Goal: Task Accomplishment & Management: Manage account settings

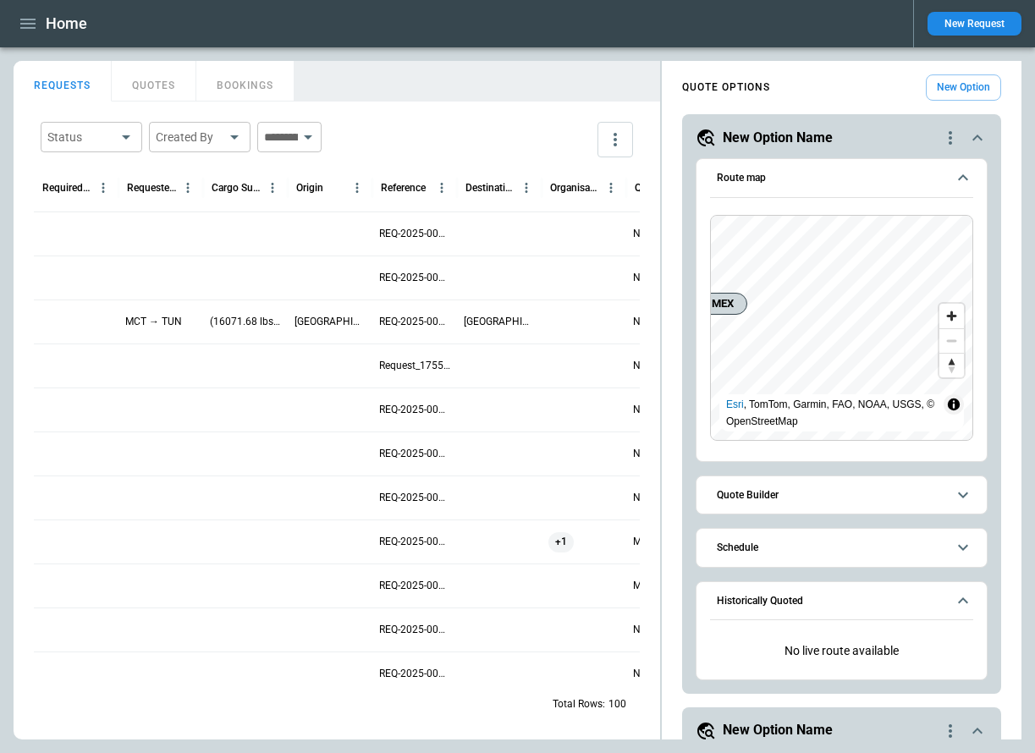
scroll to position [1934, 0]
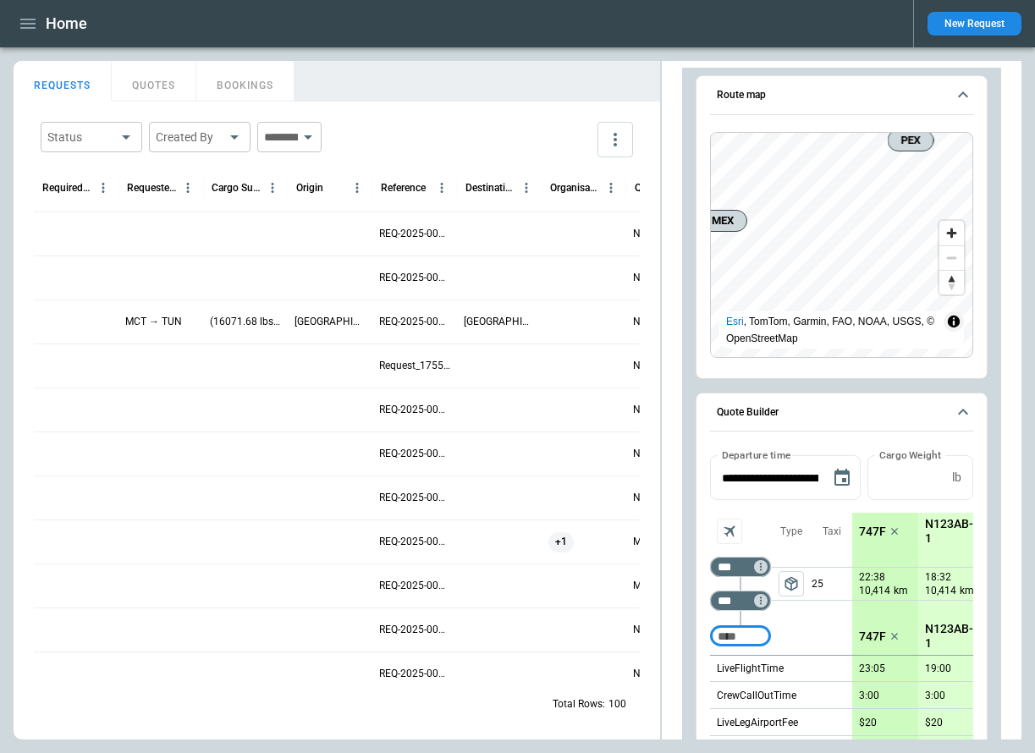
click at [24, 21] on icon "button" at bounding box center [28, 24] width 20 height 20
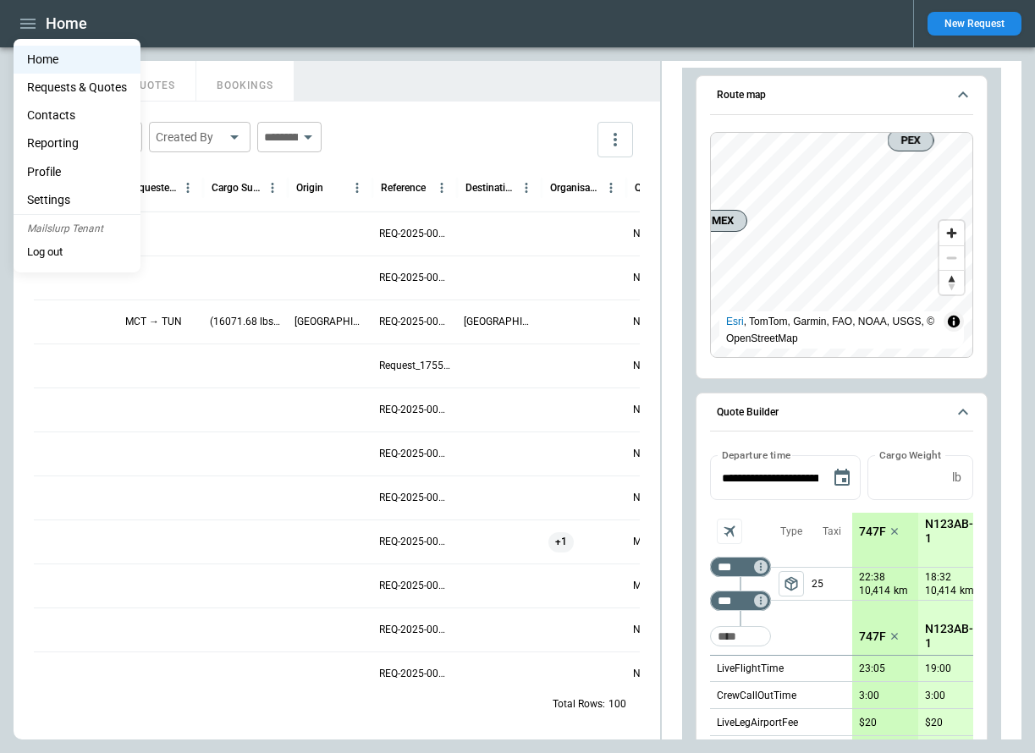
click at [79, 198] on li "Settings" at bounding box center [77, 200] width 127 height 28
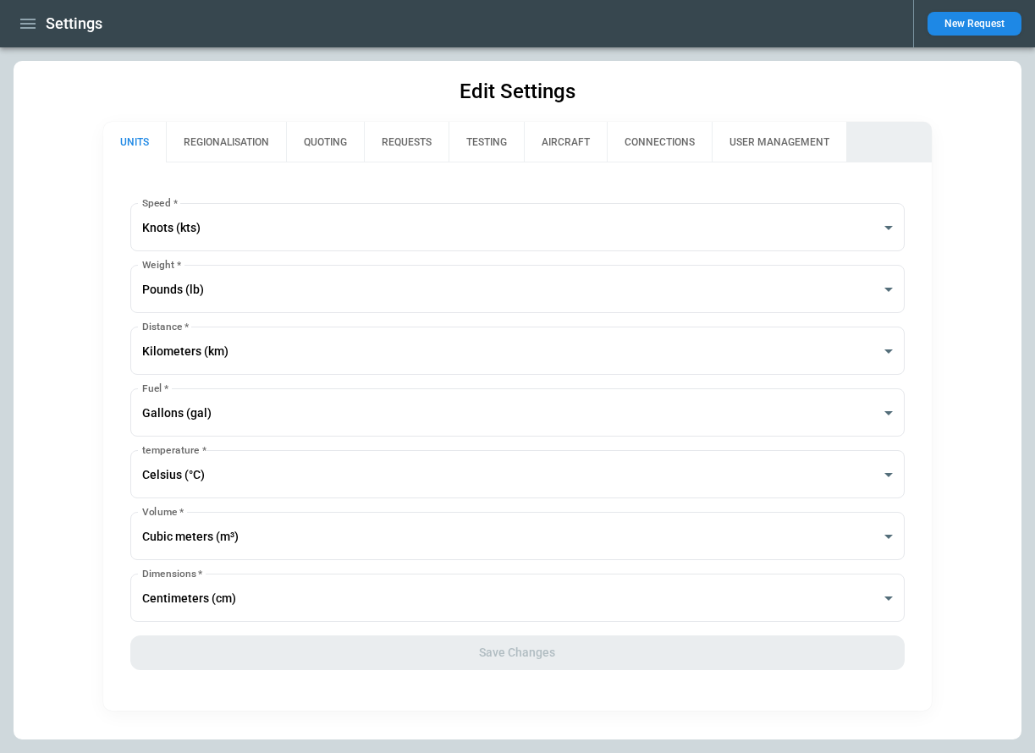
click at [752, 136] on button "USER MANAGEMENT" at bounding box center [779, 142] width 135 height 41
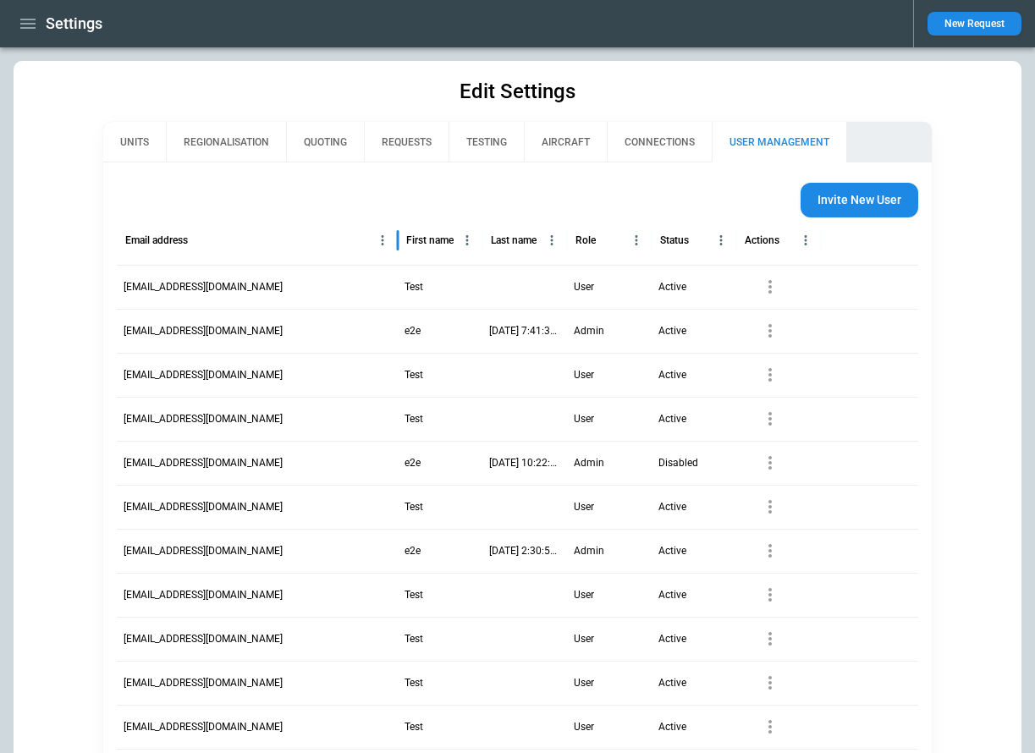
drag, startPoint x: 200, startPoint y: 242, endPoint x: 396, endPoint y: 246, distance: 196.4
click at [396, 246] on div at bounding box center [398, 240] width 8 height 47
drag, startPoint x: 388, startPoint y: 287, endPoint x: 125, endPoint y: 286, distance: 262.4
click at [125, 286] on div "[EMAIL_ADDRESS][DOMAIN_NAME]" at bounding box center [257, 287] width 281 height 44
copy p "[EMAIL_ADDRESS][DOMAIN_NAME]"
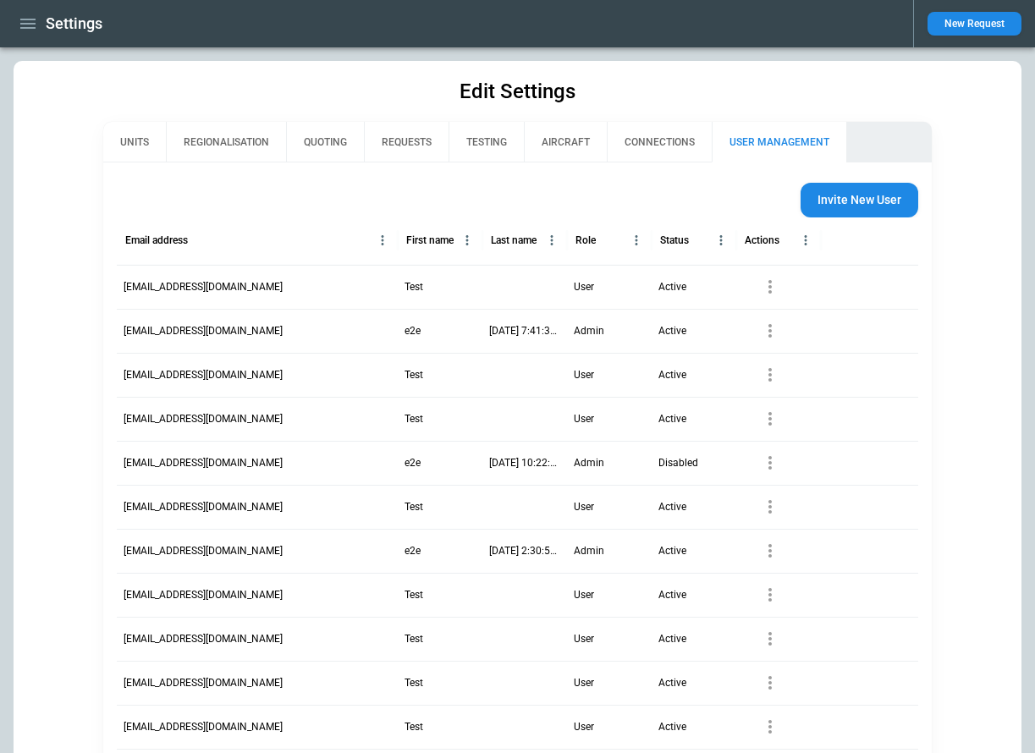
click at [315, 131] on button "QUOTING" at bounding box center [325, 142] width 78 height 41
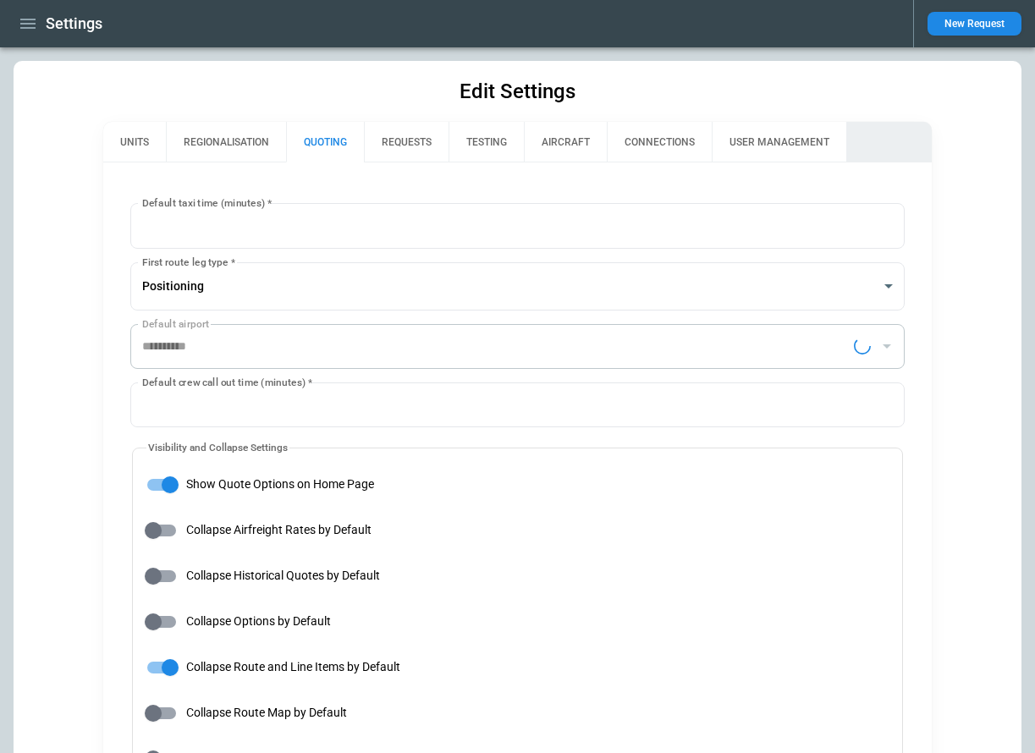
type input "**********"
click at [407, 136] on button "REQUESTS" at bounding box center [406, 142] width 85 height 41
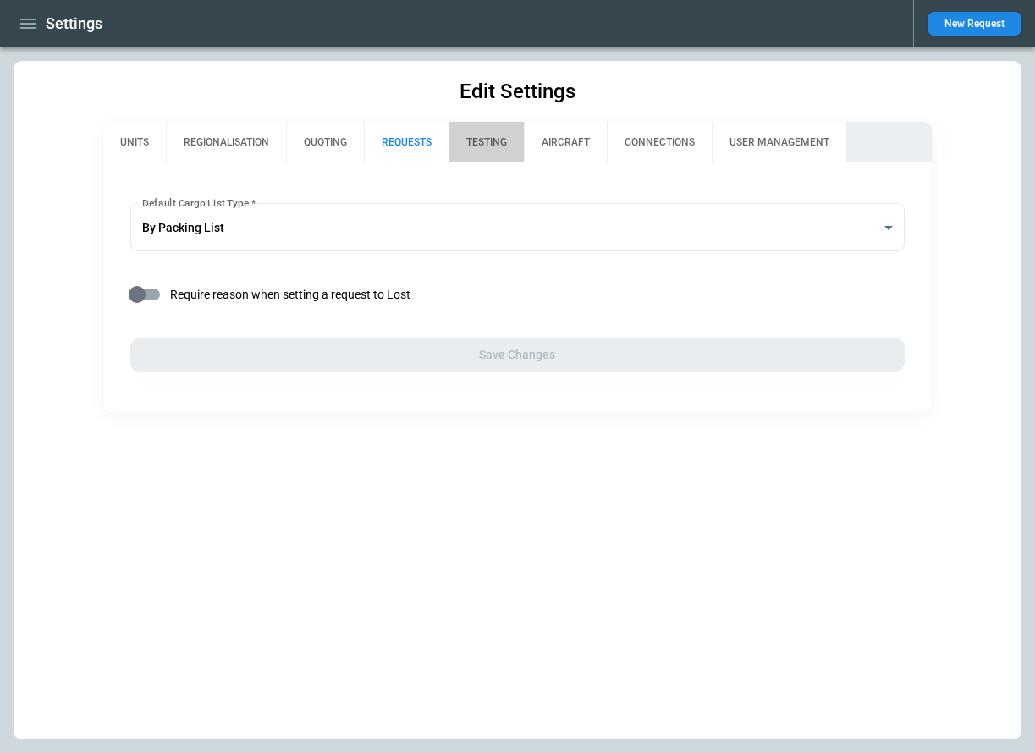
click at [488, 138] on button "TESTING" at bounding box center [486, 142] width 75 height 41
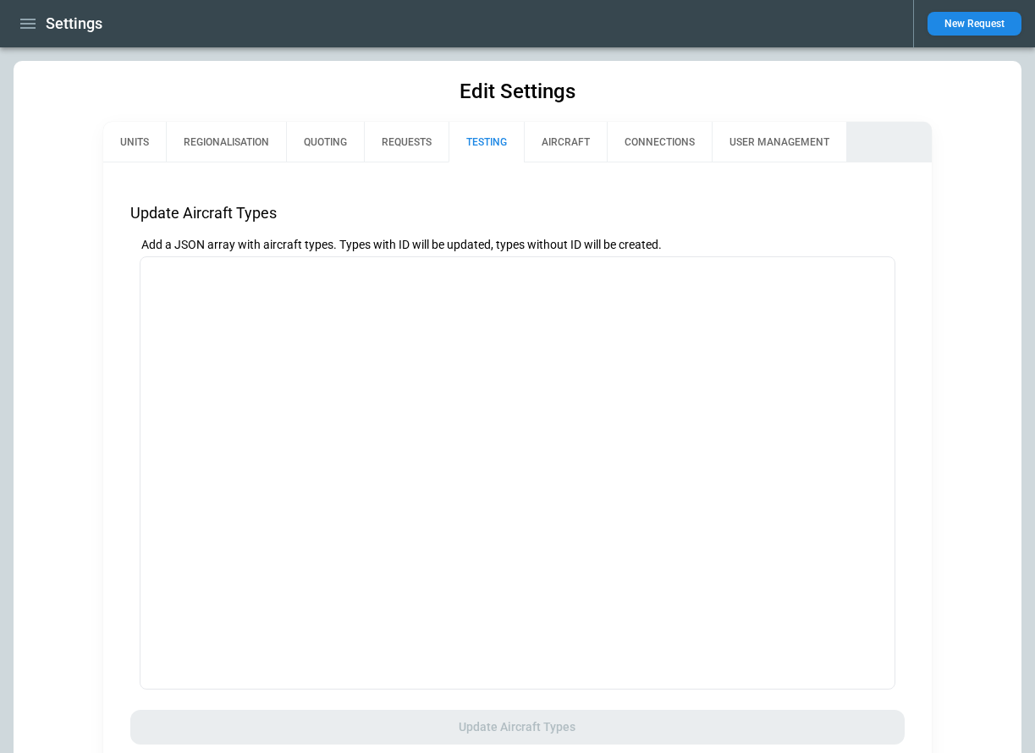
click at [407, 135] on button "REQUESTS" at bounding box center [406, 142] width 85 height 41
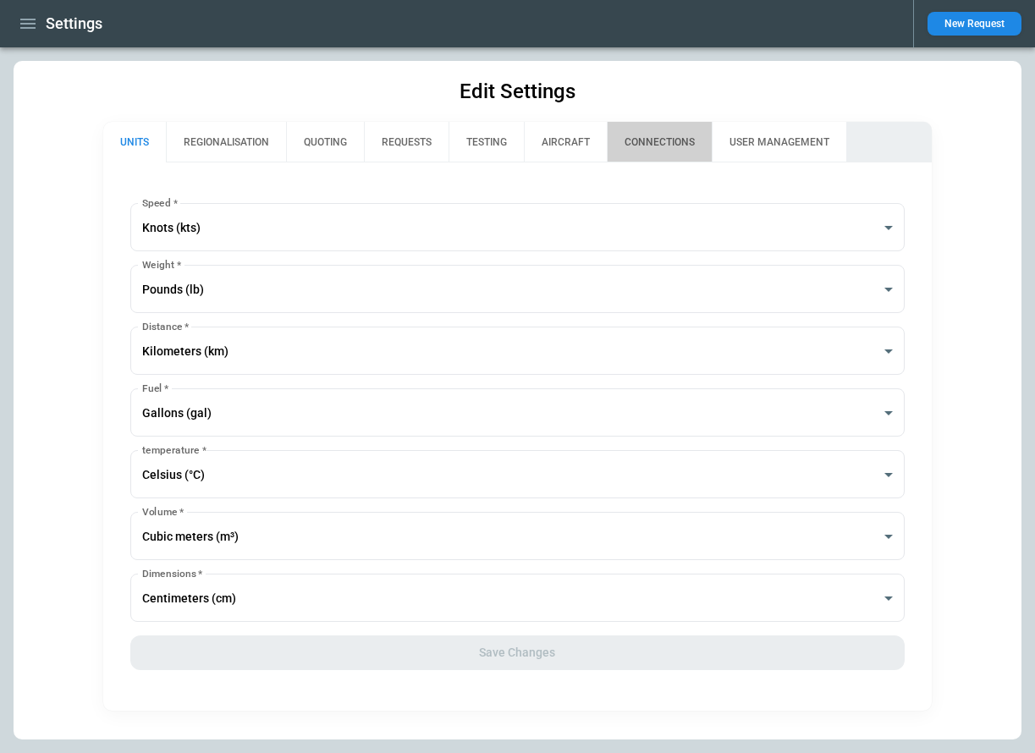
click at [661, 138] on button "CONNECTIONS" at bounding box center [659, 142] width 105 height 41
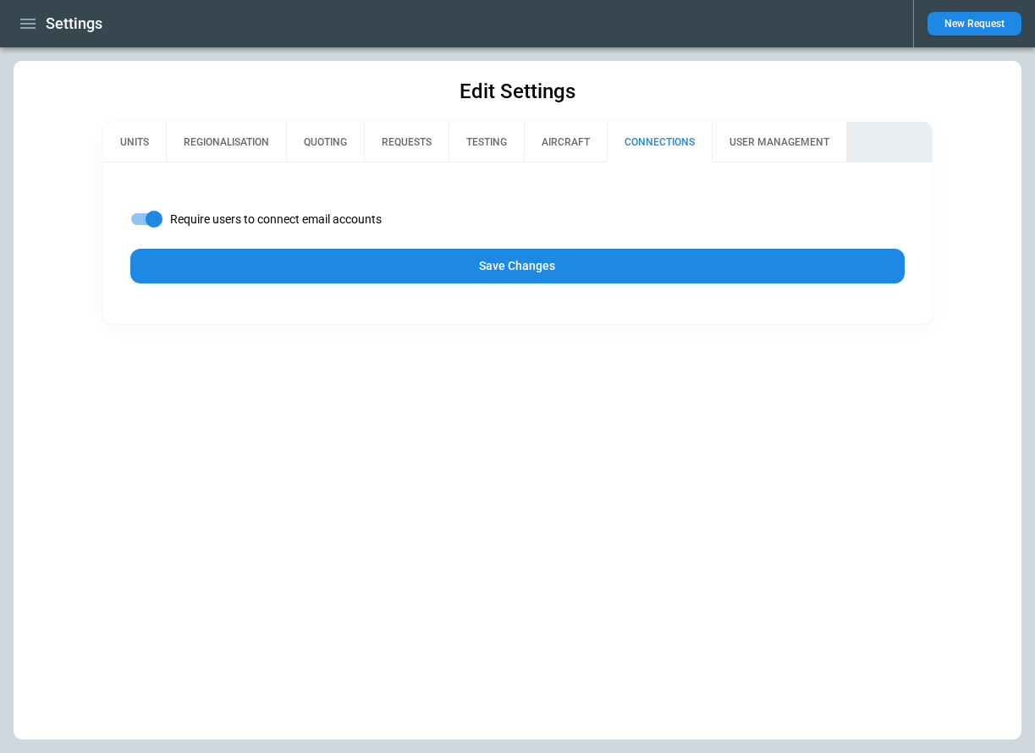
click at [477, 258] on button "Save Changes" at bounding box center [517, 266] width 774 height 35
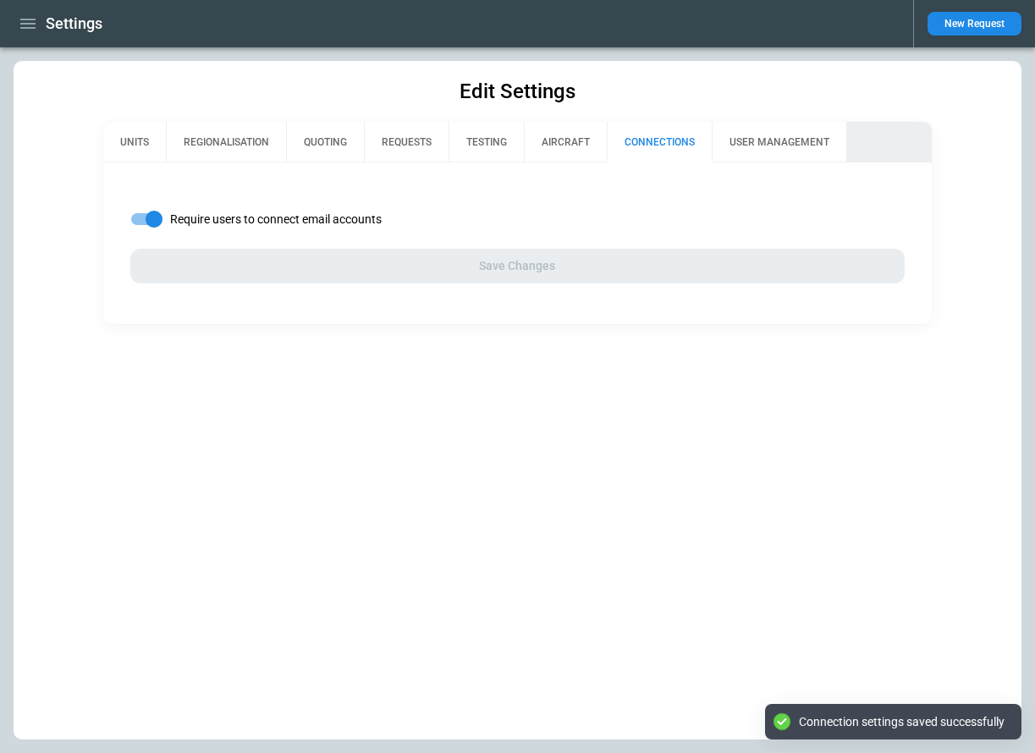
click at [31, 18] on icon "button" at bounding box center [28, 24] width 20 height 20
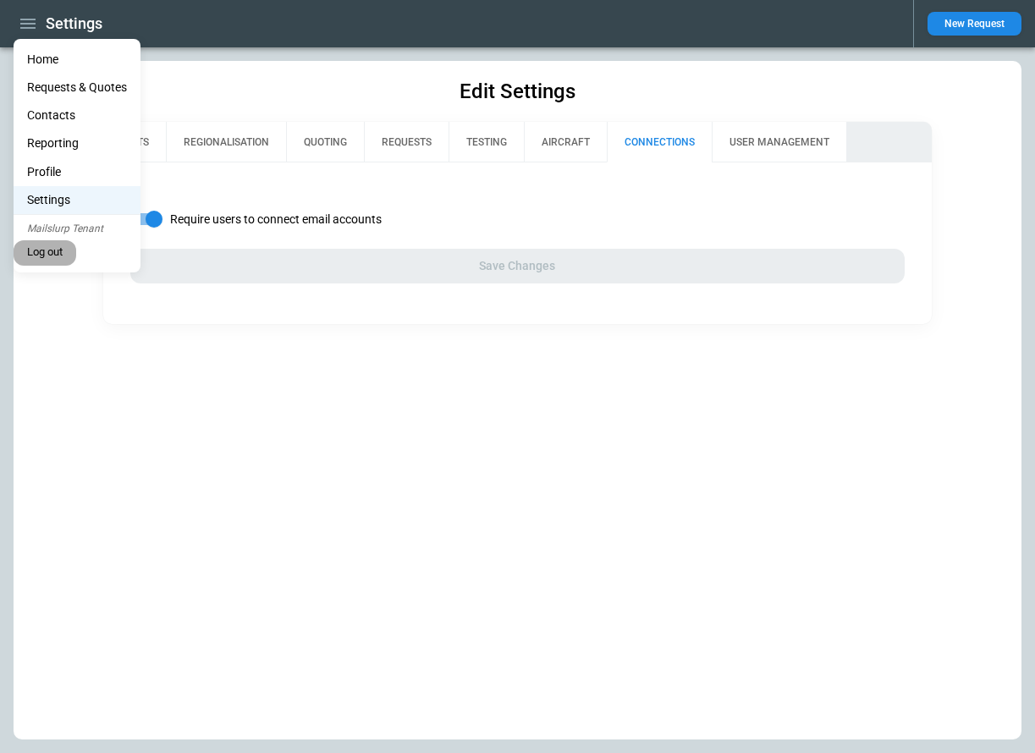
click at [52, 251] on button "Log out" at bounding box center [45, 252] width 63 height 25
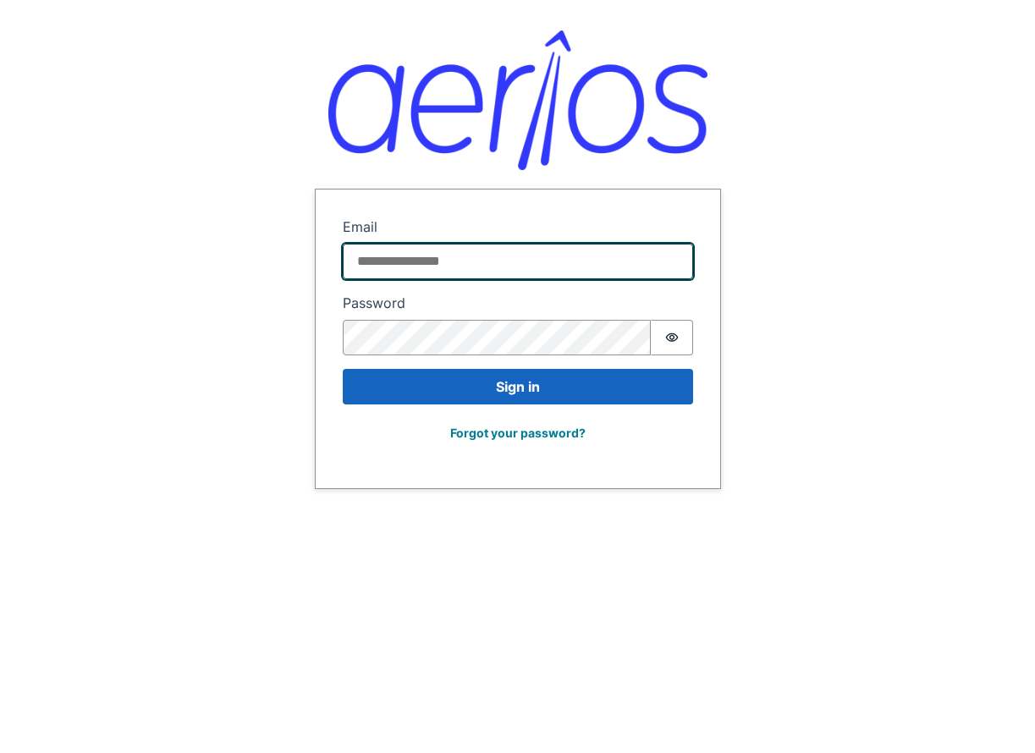
click at [436, 267] on input "Email" at bounding box center [518, 262] width 350 height 36
paste input "**********"
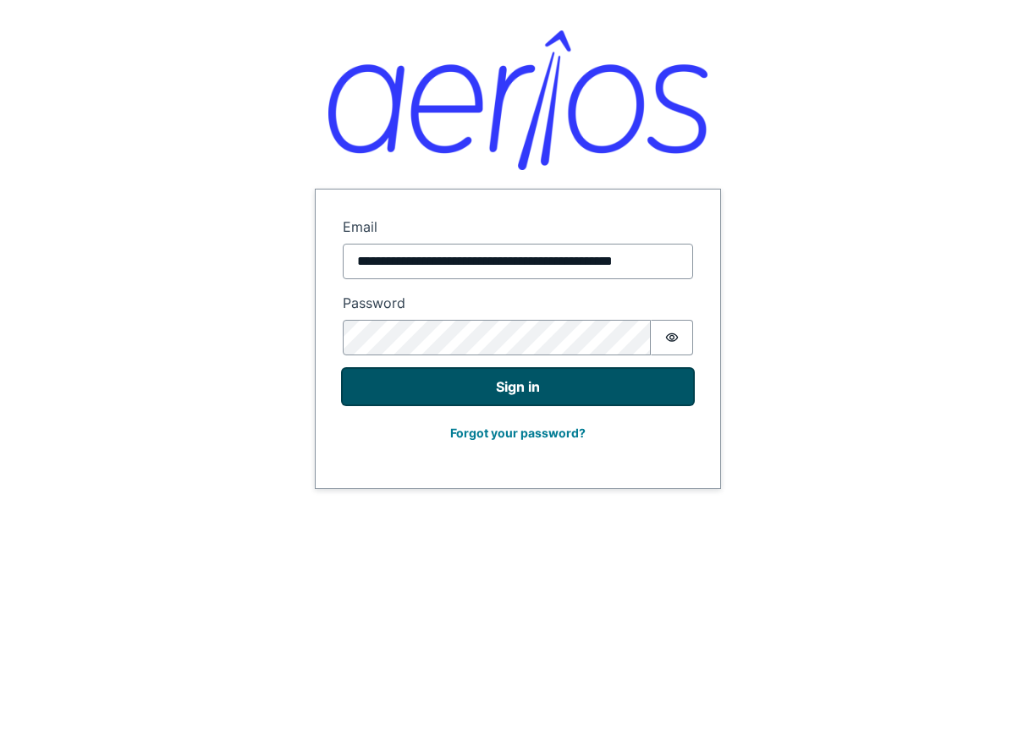
click at [538, 389] on button "Sign in" at bounding box center [518, 387] width 350 height 36
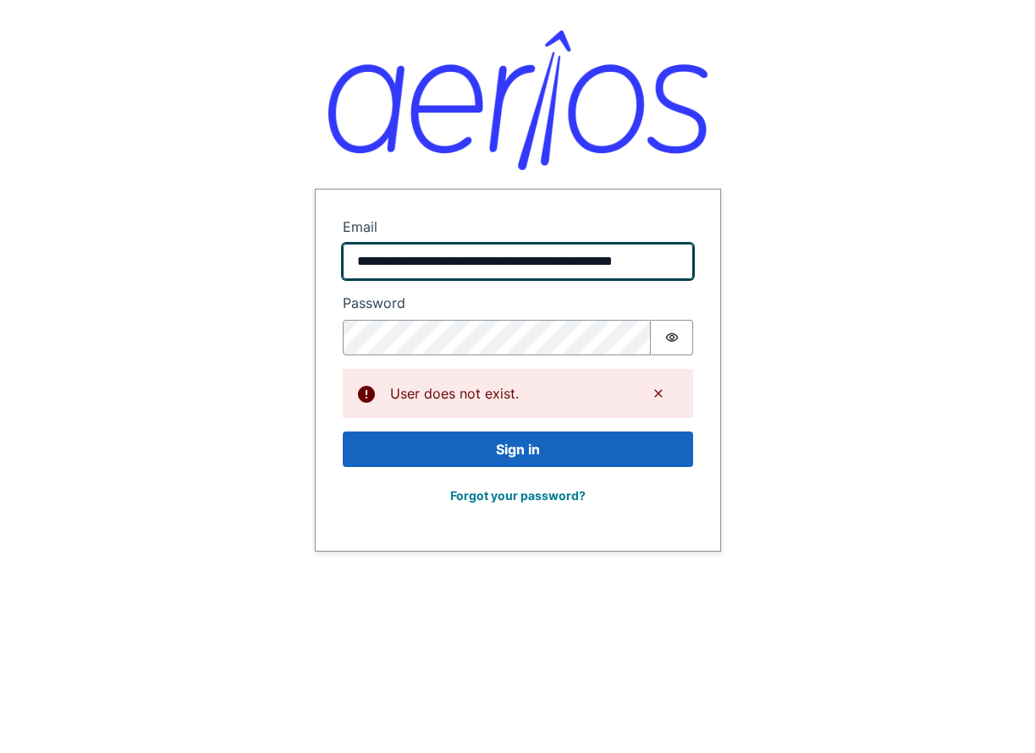
click at [668, 270] on input "**********" at bounding box center [518, 262] width 350 height 36
paste input "email"
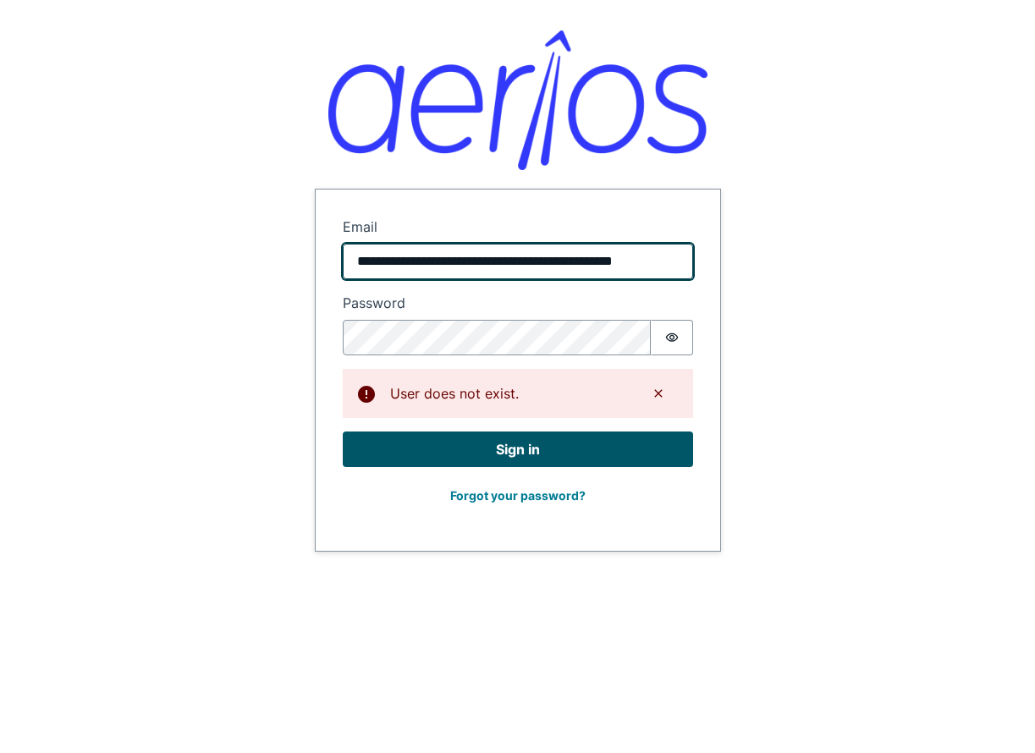
type input "**********"
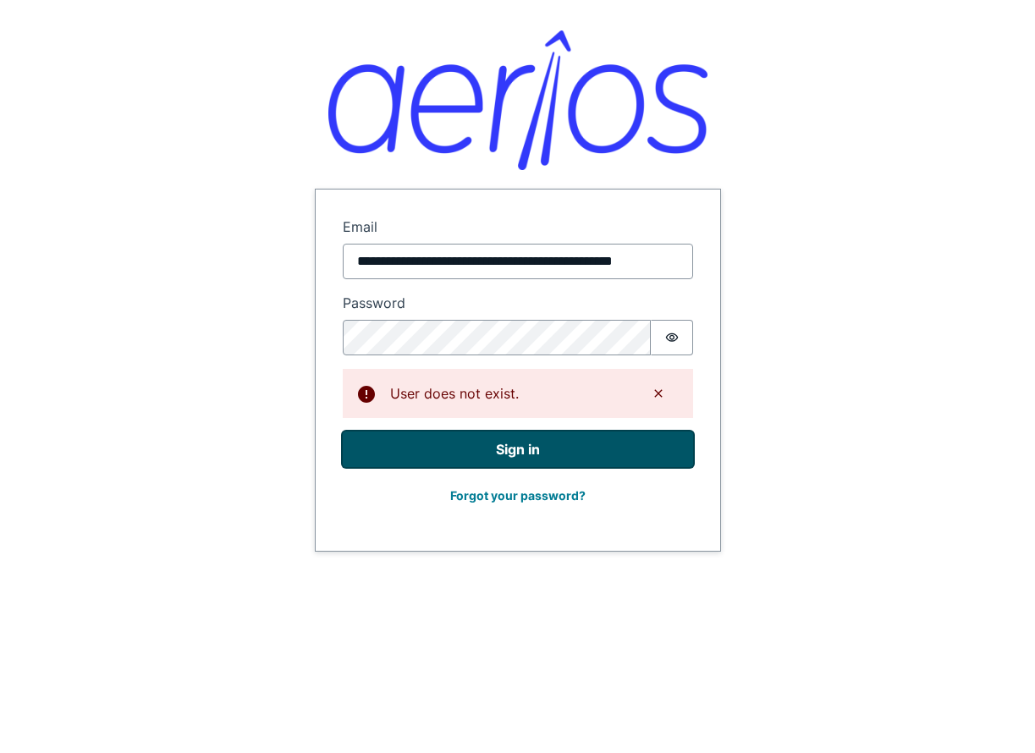
scroll to position [0, 0]
click at [564, 448] on button "Sign in" at bounding box center [518, 450] width 350 height 36
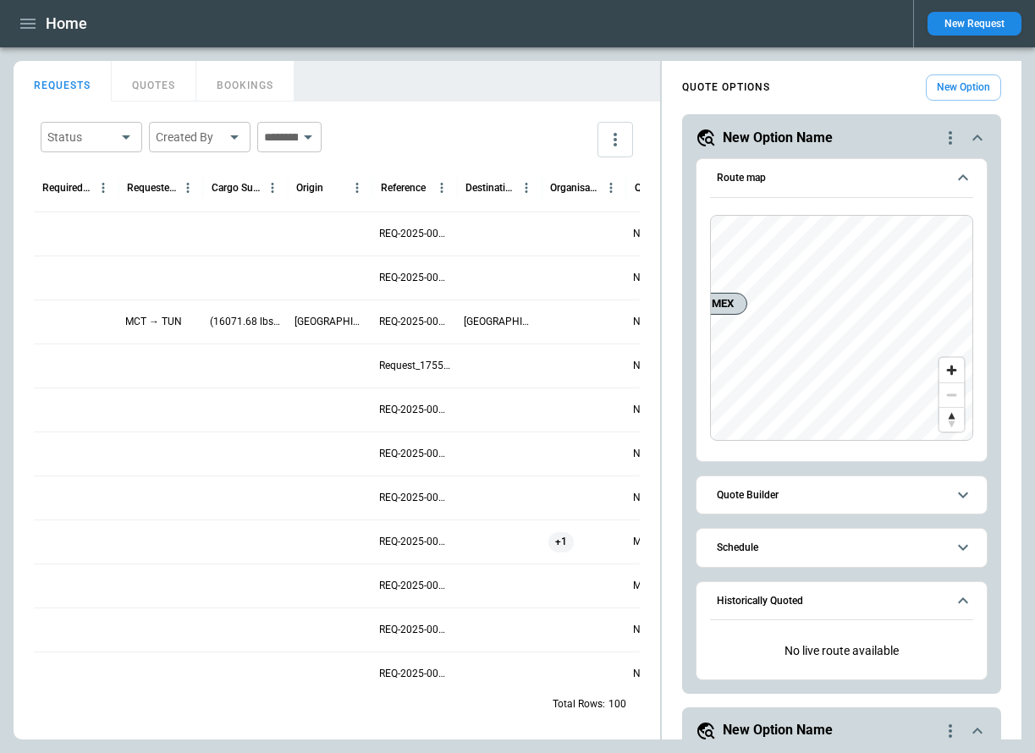
scroll to position [1934, 0]
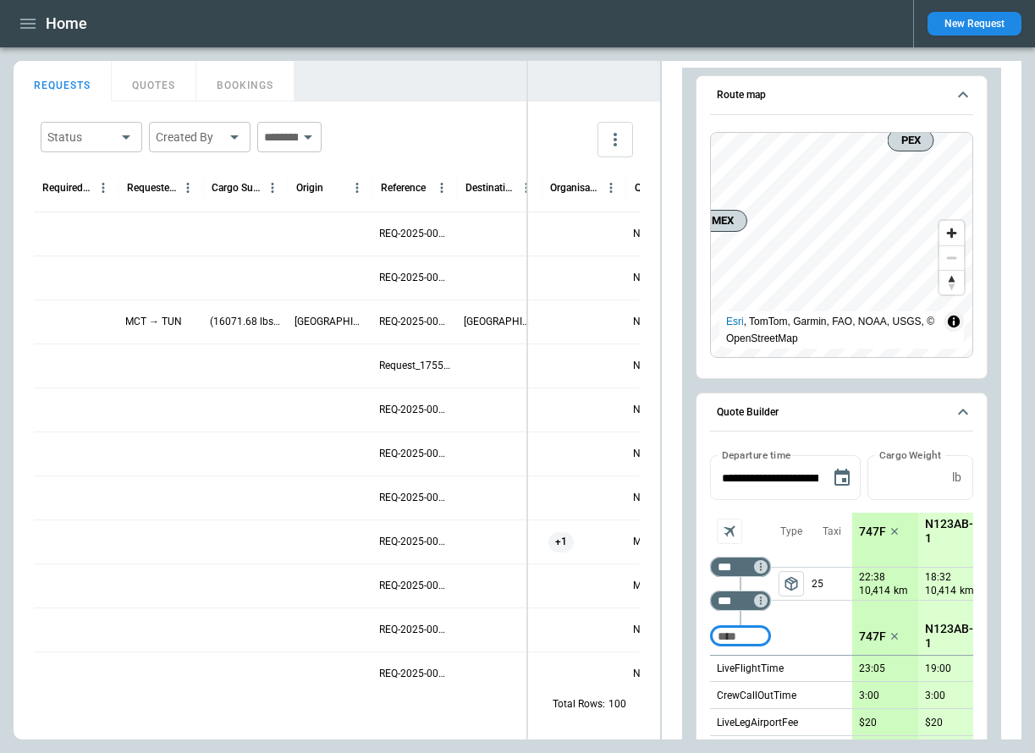
click at [525, 201] on div "FindBorderBarSize REQUESTS QUOTES BOOKINGS Status ​ Created By ​ ​ Required Dat…" at bounding box center [518, 400] width 1008 height 679
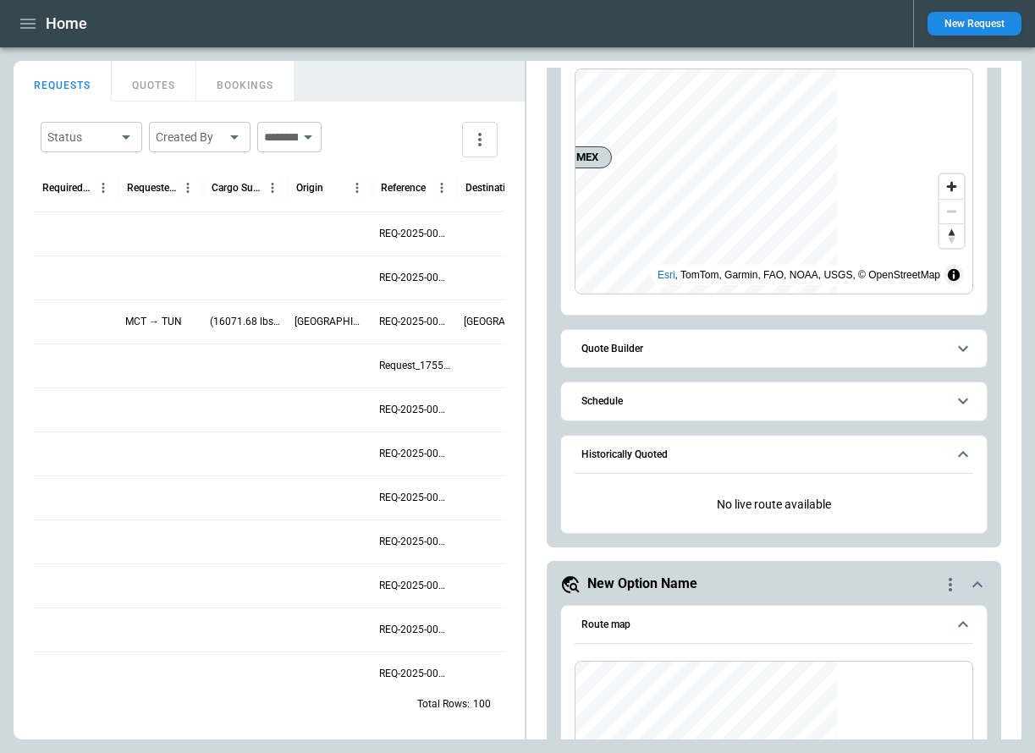
scroll to position [43, 0]
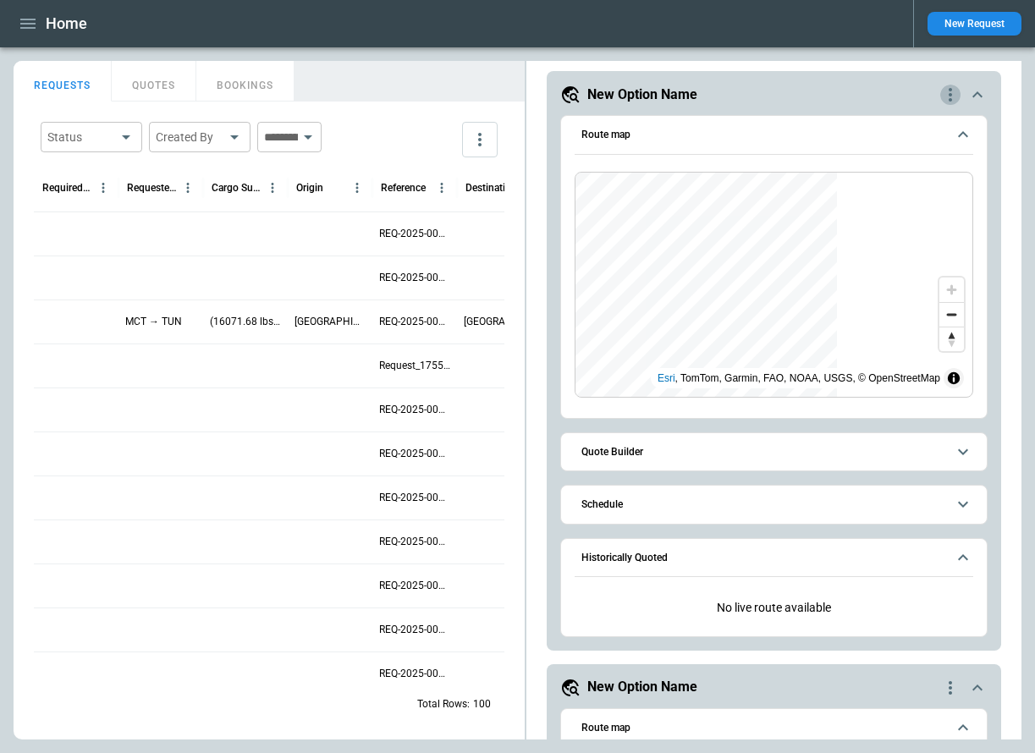
click at [951, 94] on icon "quote-option-actions" at bounding box center [950, 95] width 3 height 14
click at [880, 196] on li "Delete Quote Option" at bounding box center [886, 197] width 149 height 25
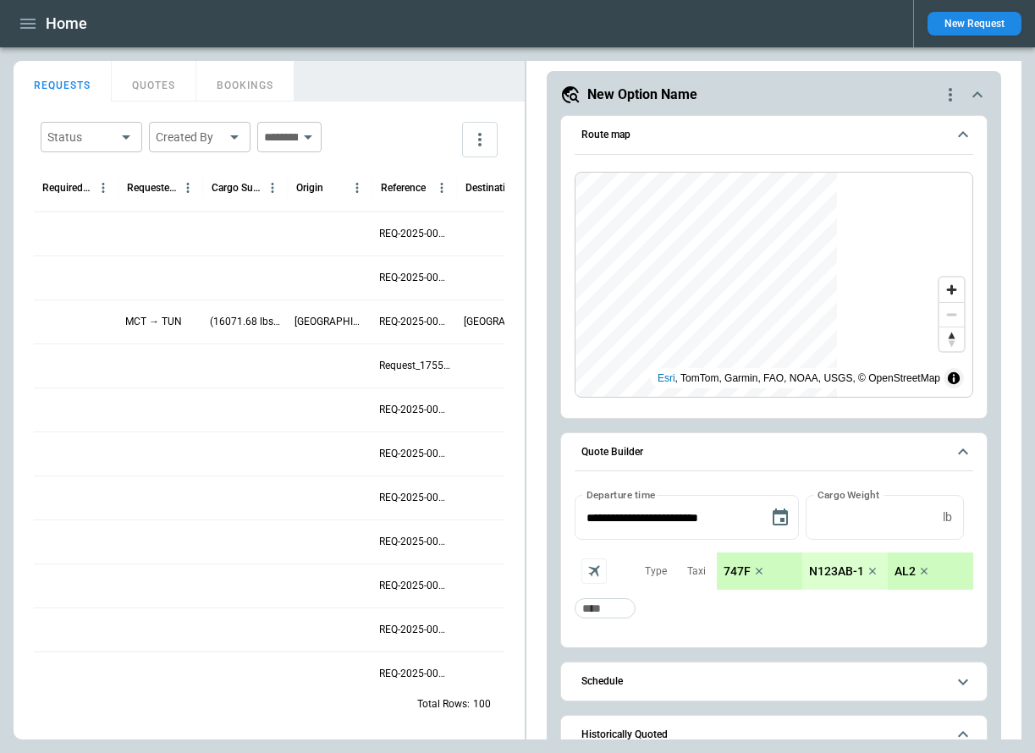
scroll to position [0, 0]
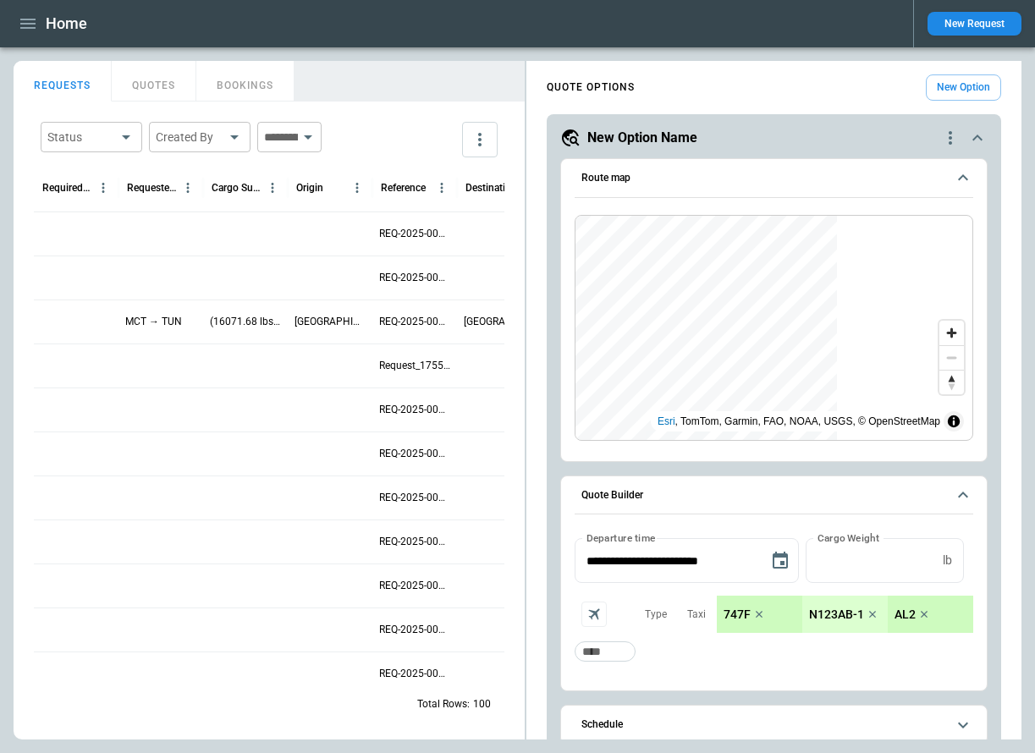
click at [952, 131] on icon "quote-option-actions" at bounding box center [951, 138] width 20 height 20
click at [865, 245] on li "Delete Quote Option" at bounding box center [886, 241] width 149 height 25
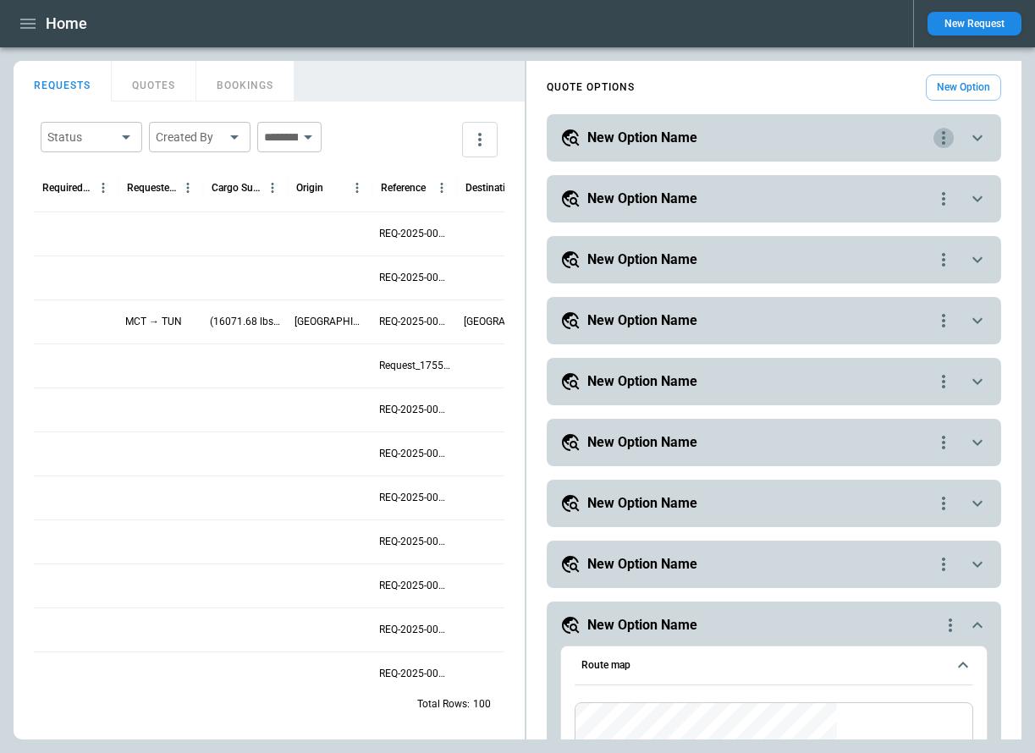
click at [942, 136] on icon "quote-option-actions" at bounding box center [944, 138] width 20 height 20
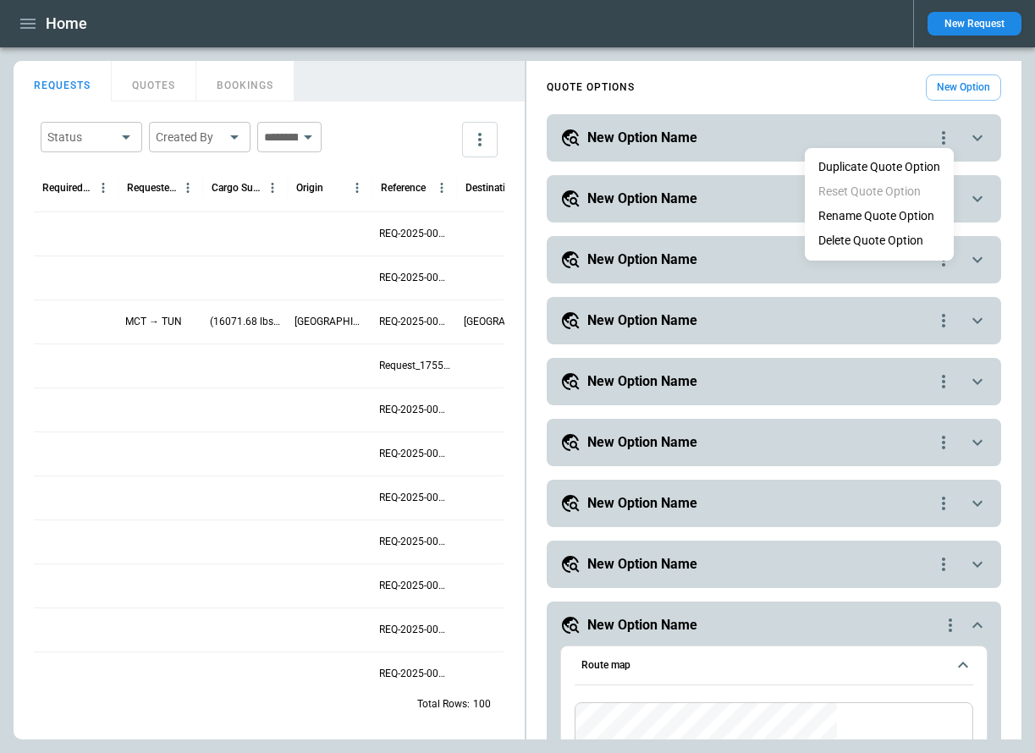
click at [880, 240] on li "Delete Quote Option" at bounding box center [879, 241] width 149 height 25
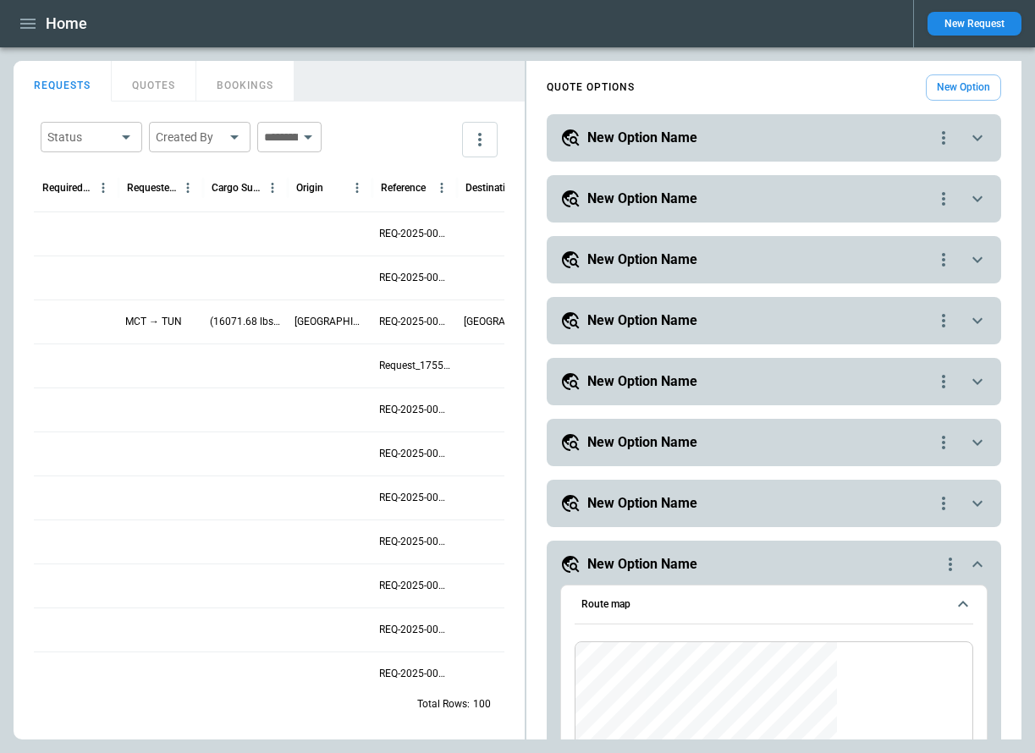
click at [942, 140] on icon "quote-option-actions" at bounding box center [944, 138] width 20 height 20
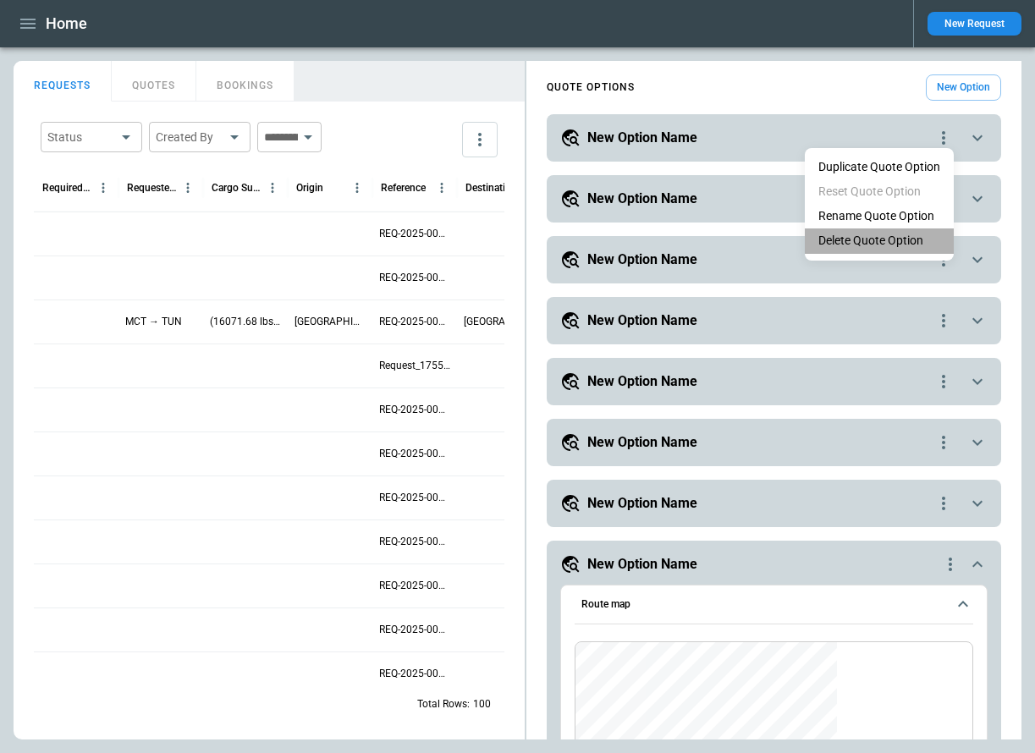
click at [888, 236] on li "Delete Quote Option" at bounding box center [879, 241] width 149 height 25
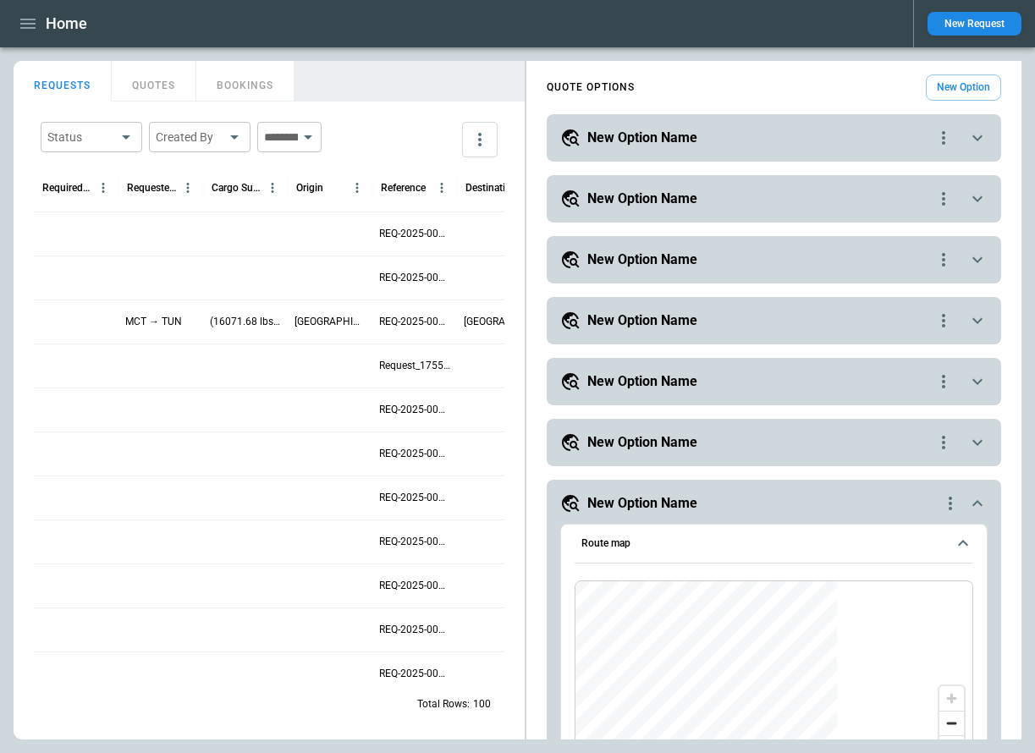
click at [942, 141] on icon "quote-option-actions" at bounding box center [944, 138] width 20 height 20
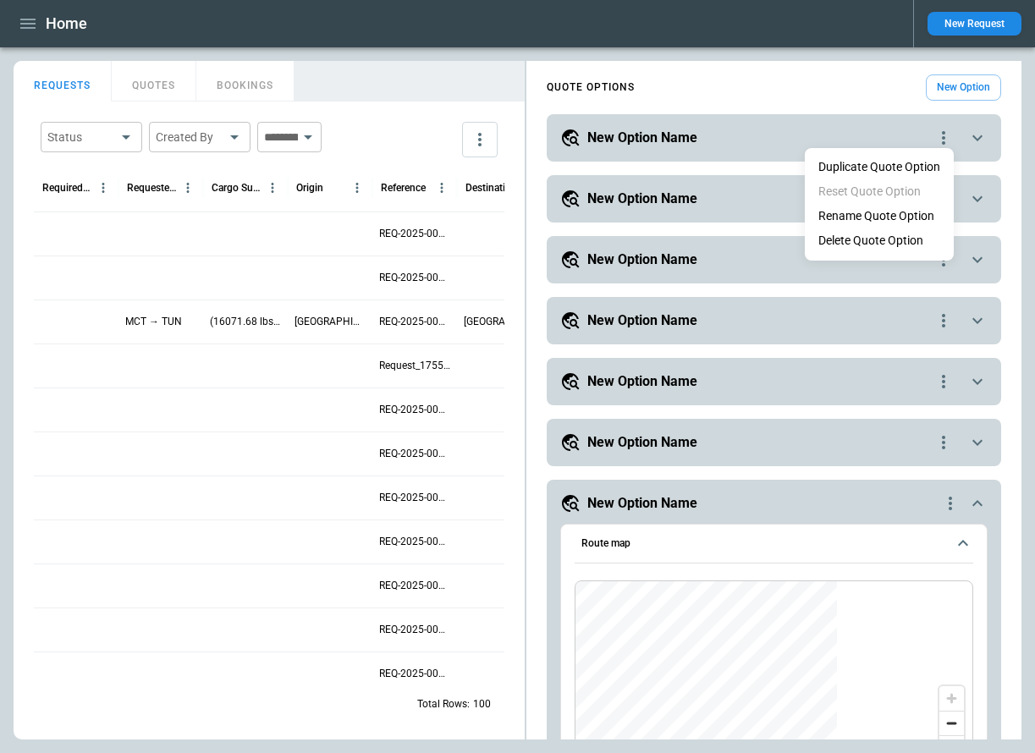
click at [903, 236] on li "Delete Quote Option" at bounding box center [879, 241] width 149 height 25
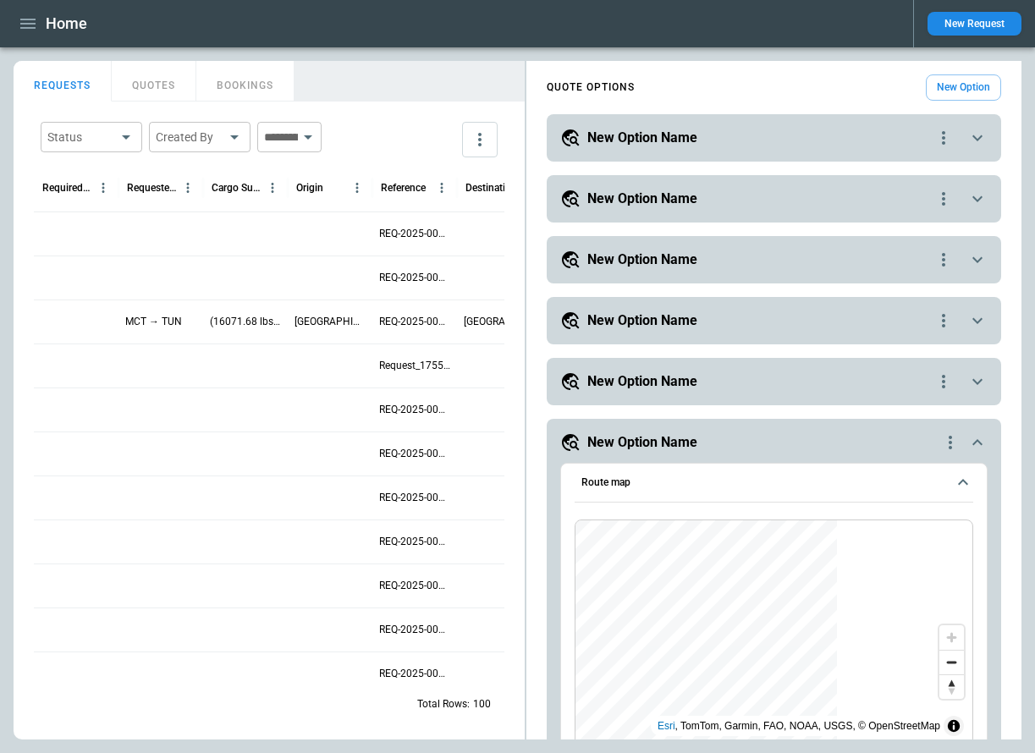
click at [945, 135] on icon "quote-option-actions" at bounding box center [944, 138] width 20 height 20
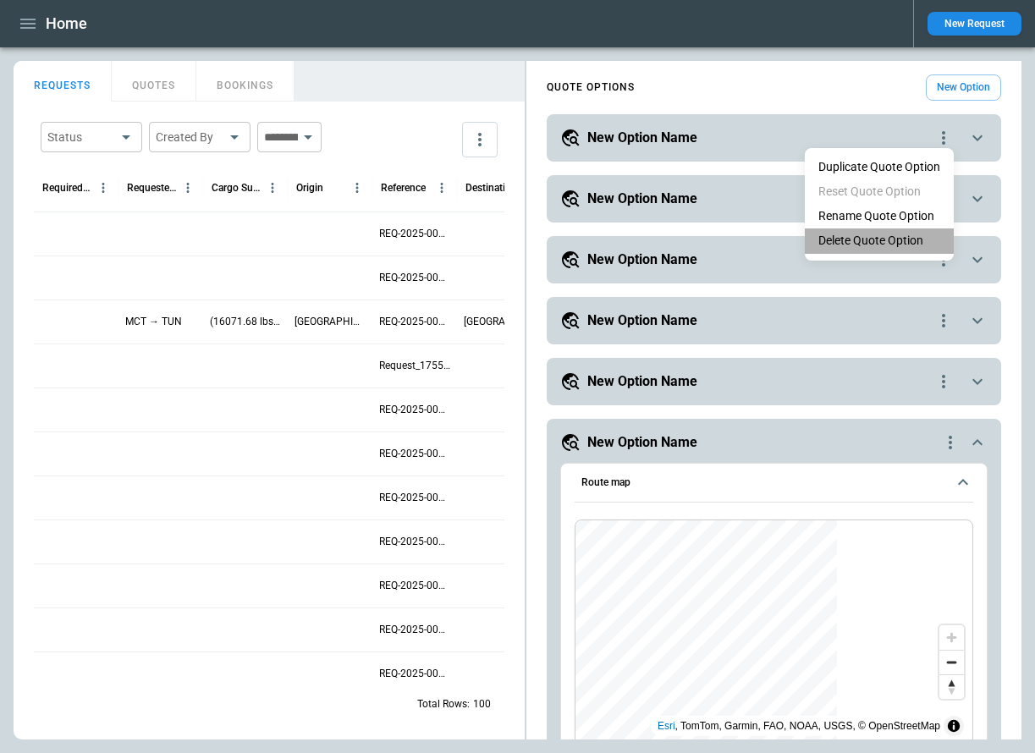
click at [886, 246] on li "Delete Quote Option" at bounding box center [879, 241] width 149 height 25
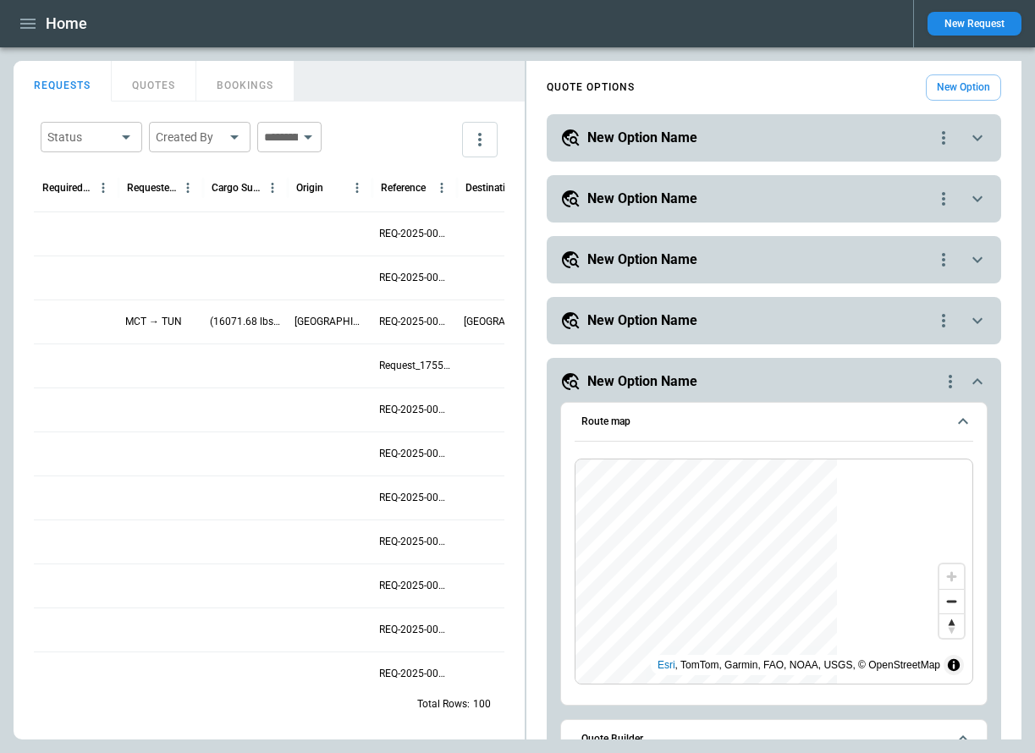
click at [941, 141] on icon "quote-option-actions" at bounding box center [944, 138] width 20 height 20
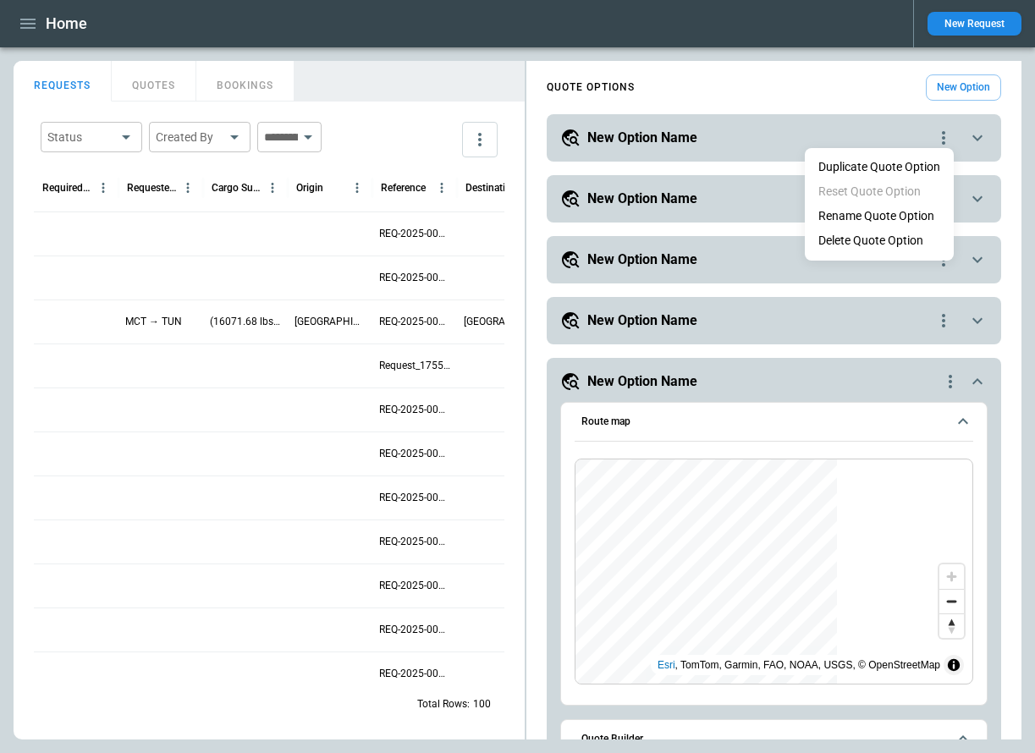
click at [898, 250] on li "Delete Quote Option" at bounding box center [879, 241] width 149 height 25
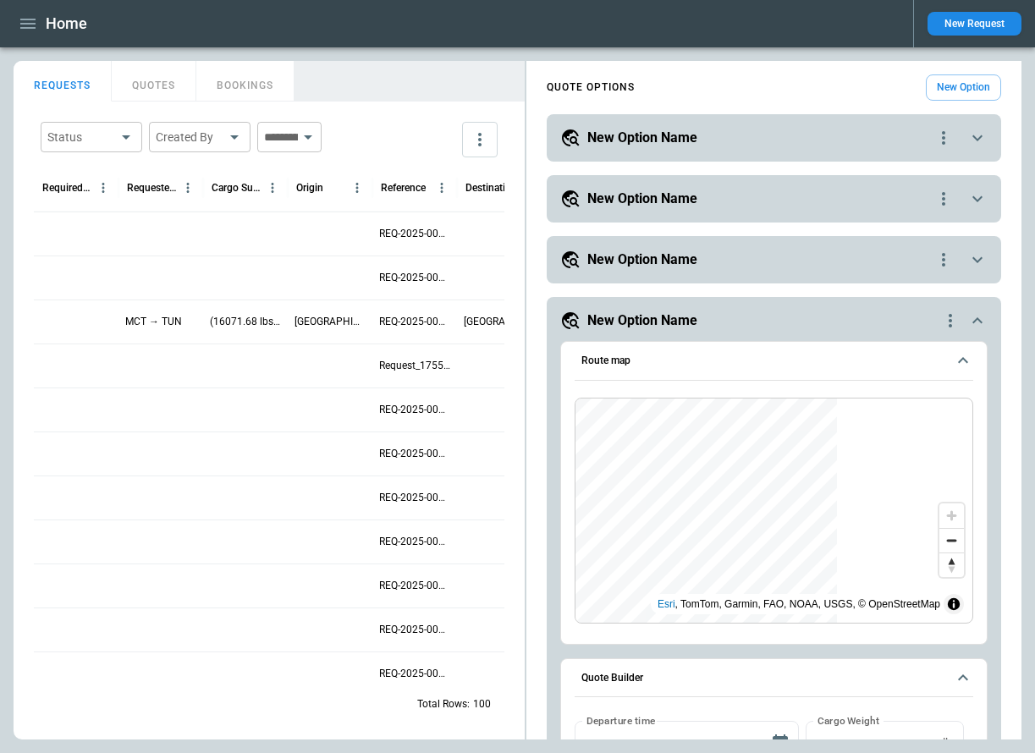
click at [941, 142] on icon "quote-option-actions" at bounding box center [944, 138] width 20 height 20
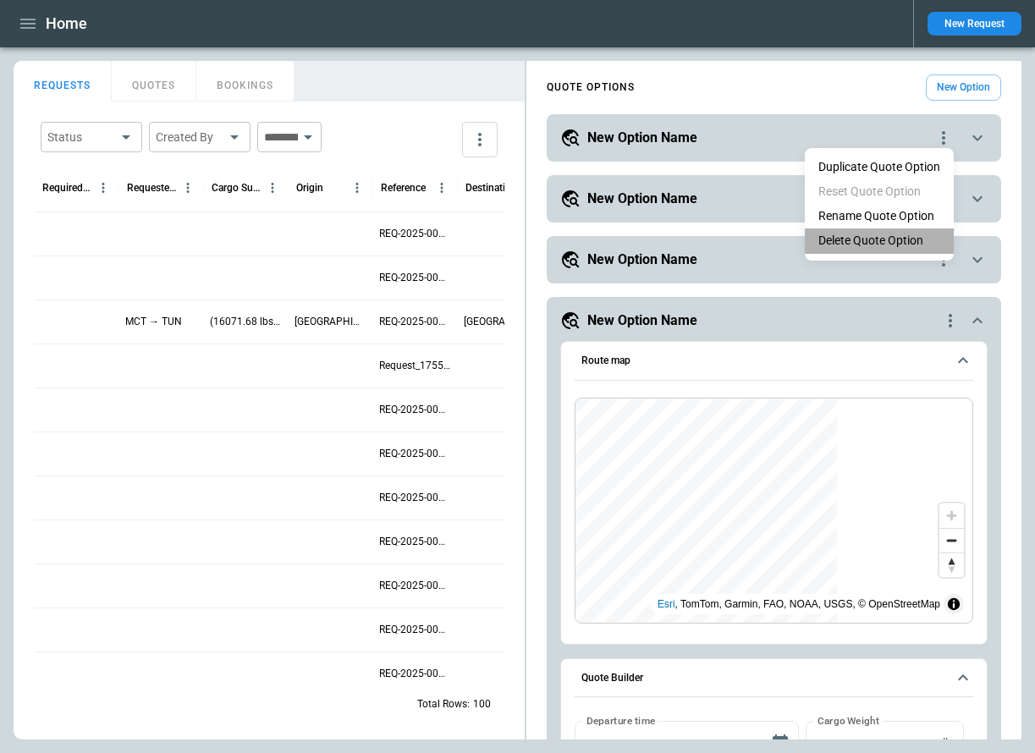
click at [897, 251] on li "Delete Quote Option" at bounding box center [879, 241] width 149 height 25
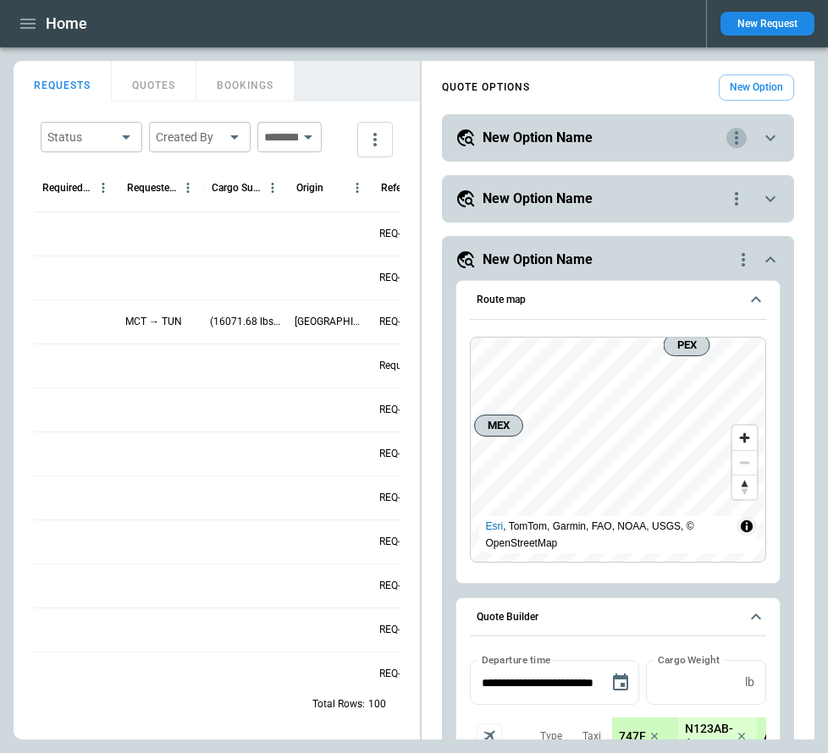
click at [734, 137] on icon "quote-option-actions" at bounding box center [736, 138] width 20 height 20
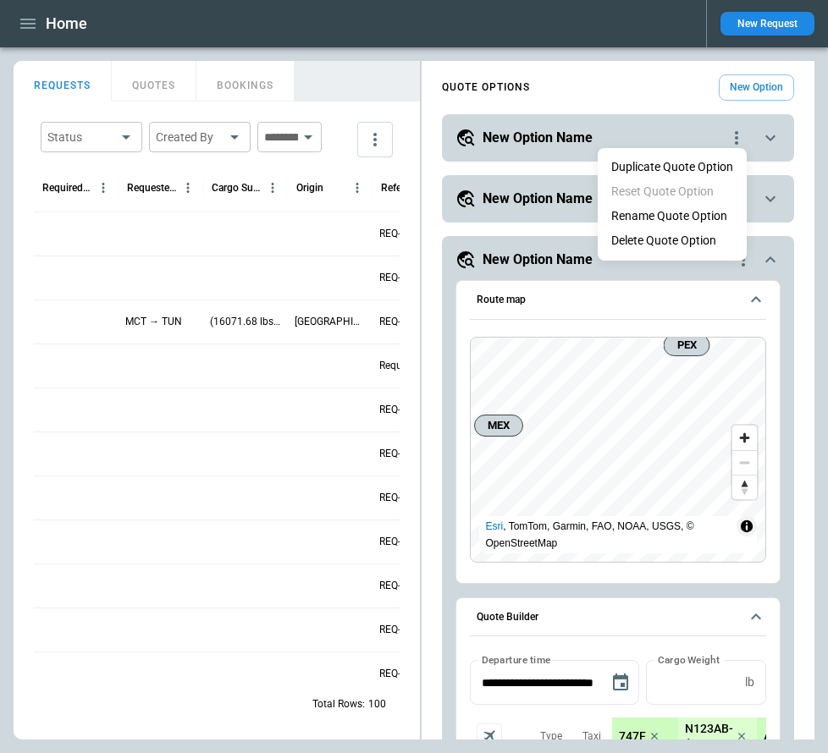
click at [606, 281] on div at bounding box center [414, 376] width 828 height 753
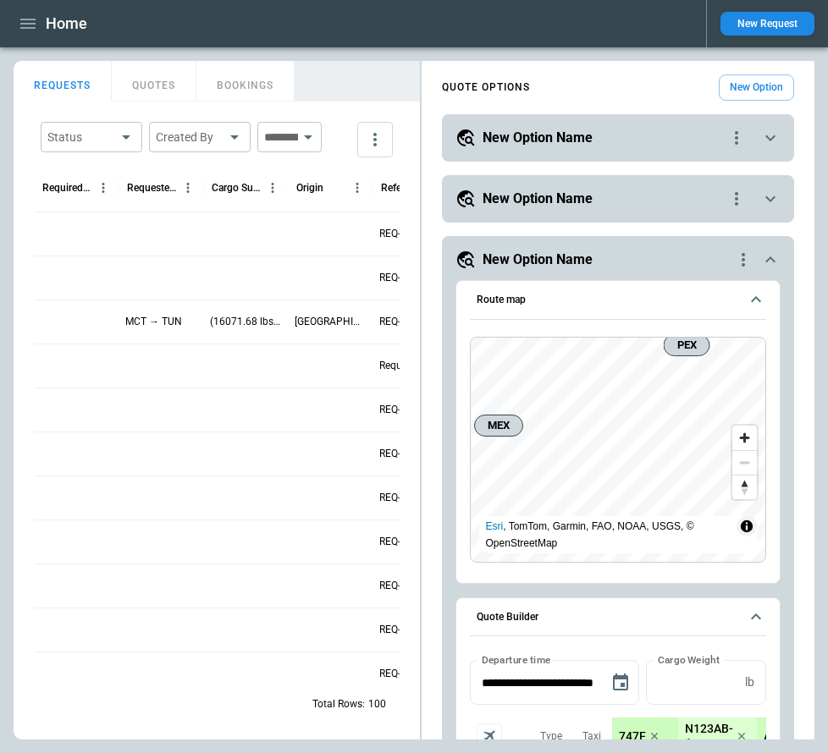
click at [740, 136] on icon "quote-option-actions" at bounding box center [736, 138] width 20 height 20
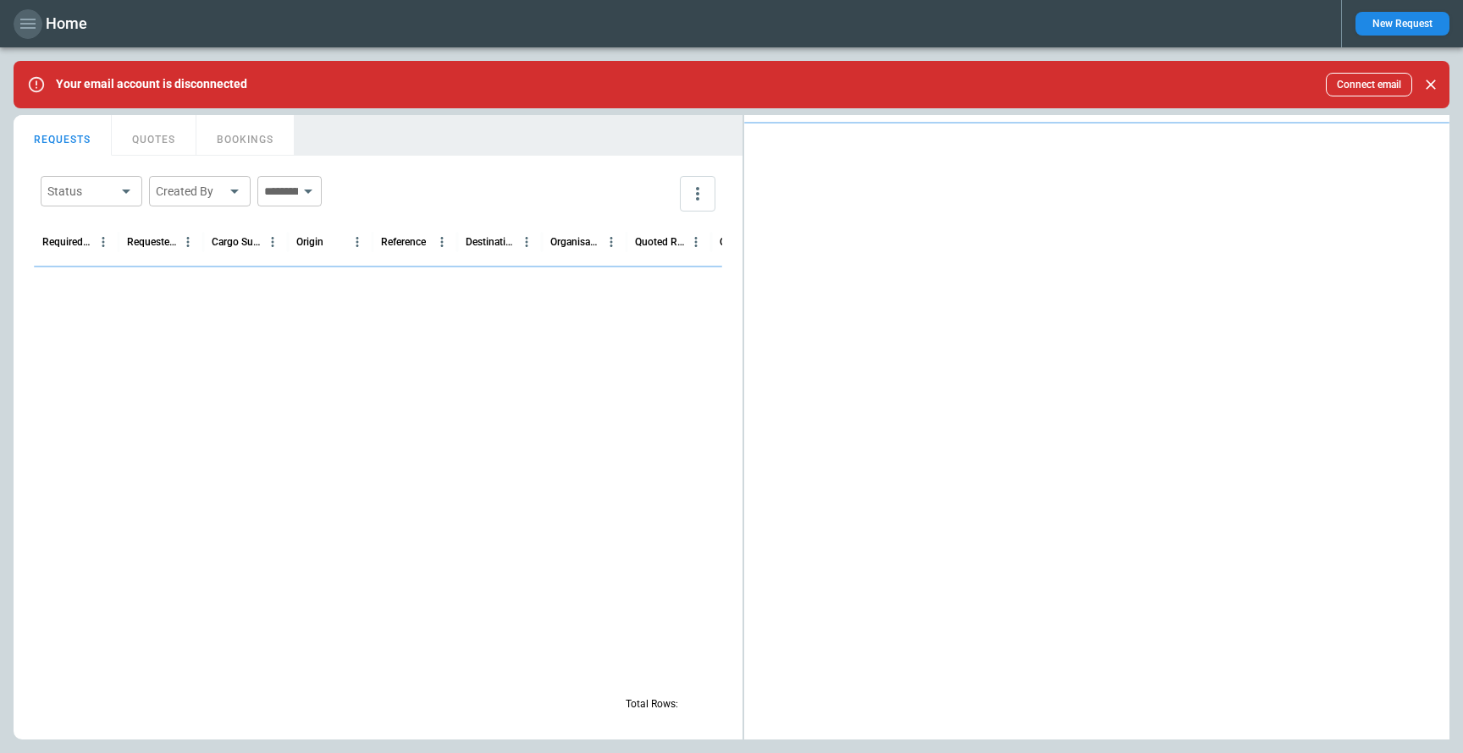
click at [29, 17] on icon "button" at bounding box center [28, 24] width 20 height 20
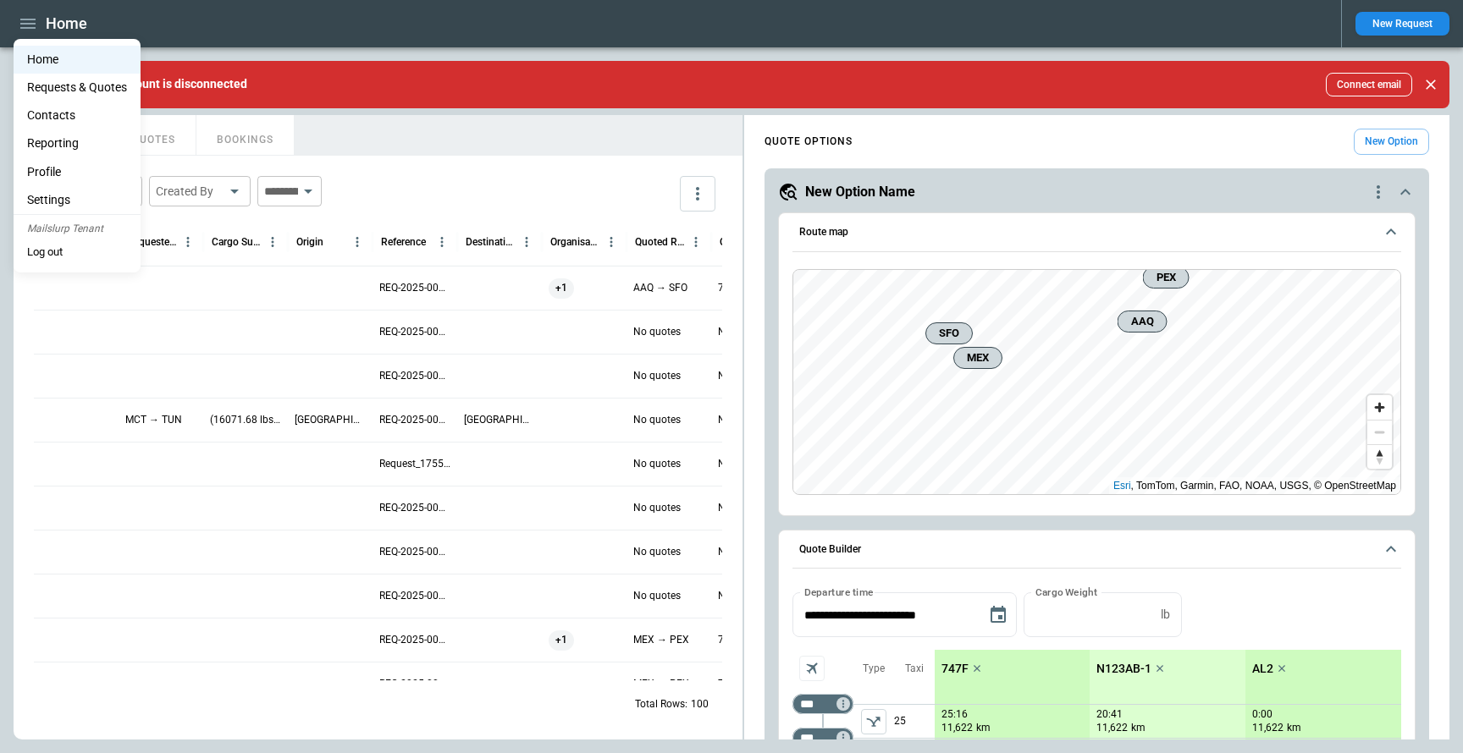
click at [52, 252] on button "Log out" at bounding box center [45, 252] width 63 height 25
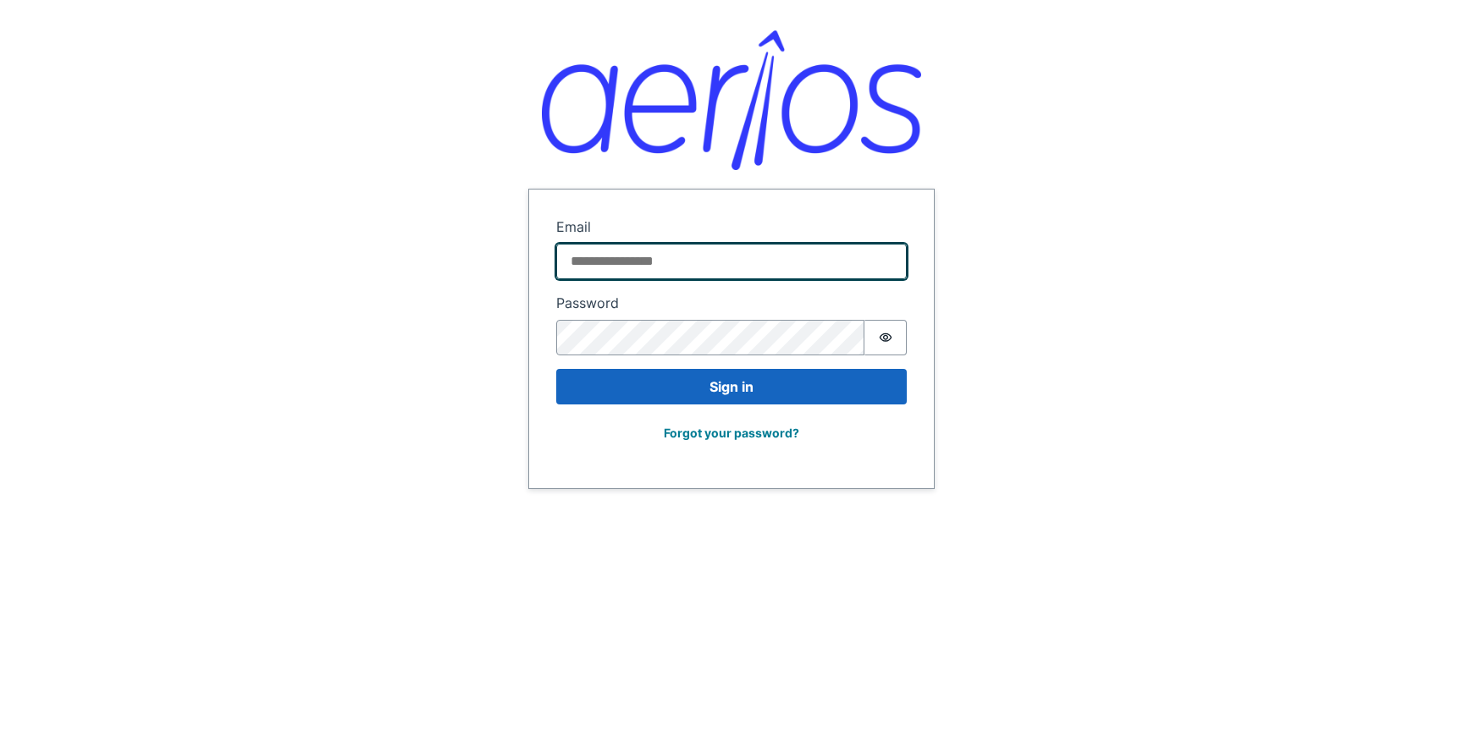
click at [679, 261] on input "Email" at bounding box center [731, 262] width 350 height 36
type input "**********"
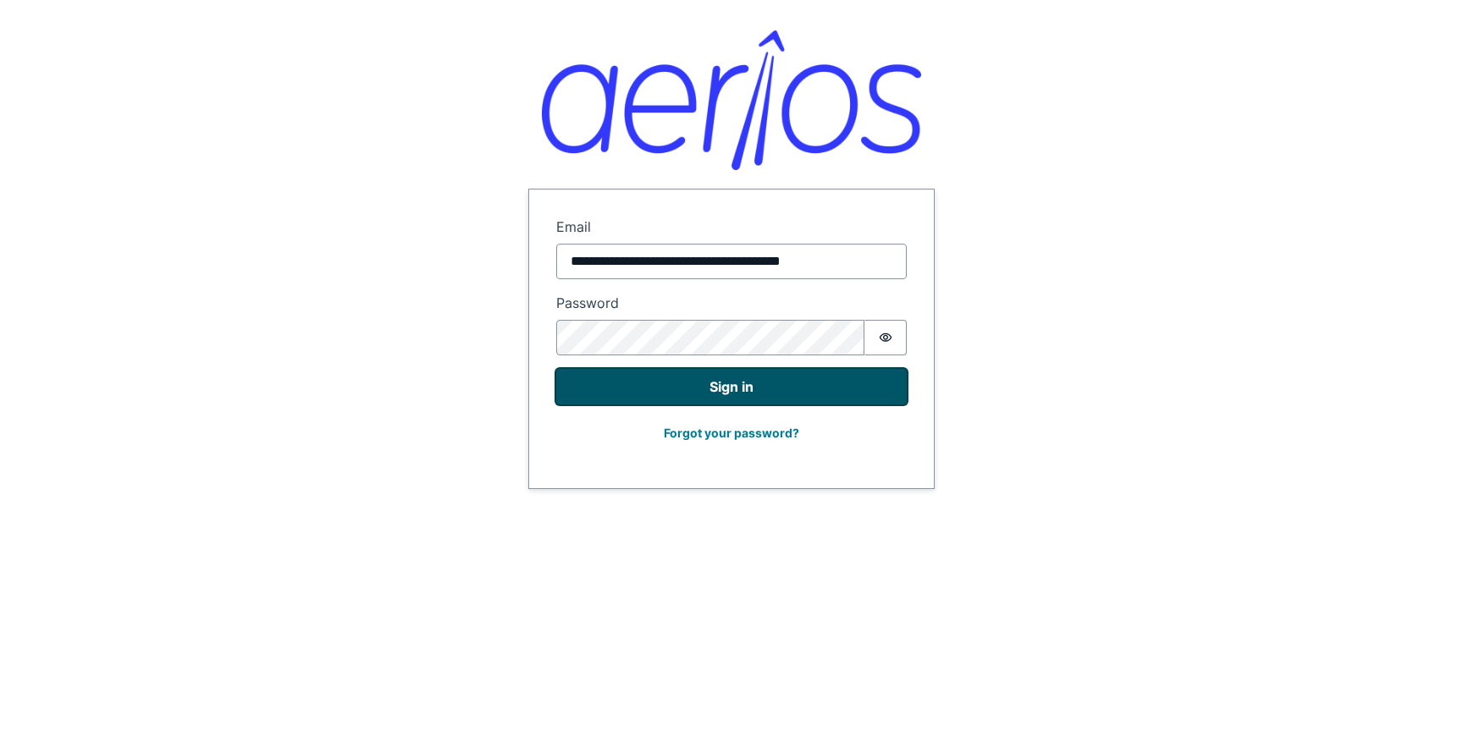
click at [694, 403] on button "Sign in" at bounding box center [731, 387] width 350 height 36
